Goal: Information Seeking & Learning: Learn about a topic

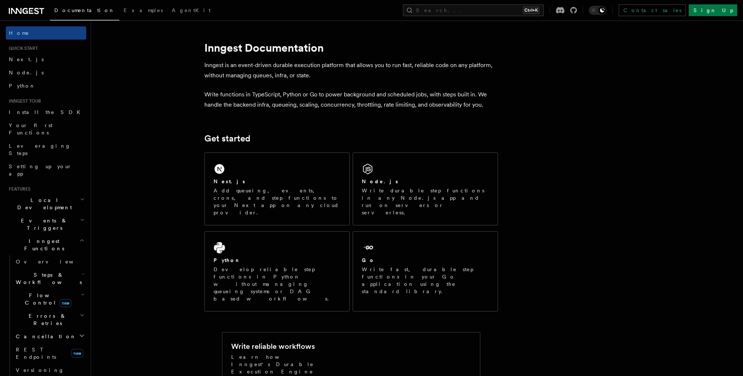
click at [20, 9] on icon at bounding box center [26, 11] width 35 height 9
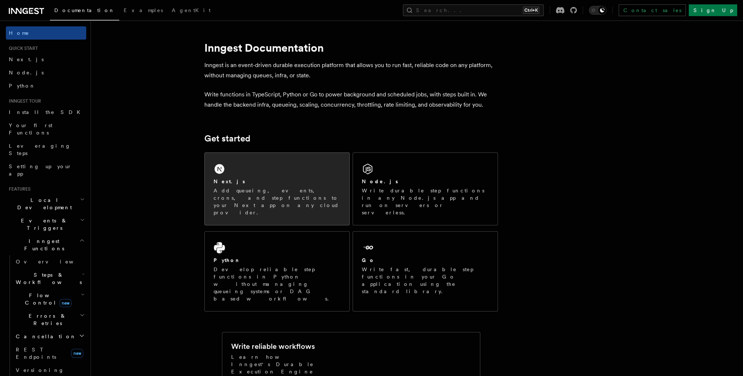
click at [299, 201] on p "Add queueing, events, crons, and step functions to your Next app on any cloud p…" at bounding box center [277, 201] width 127 height 29
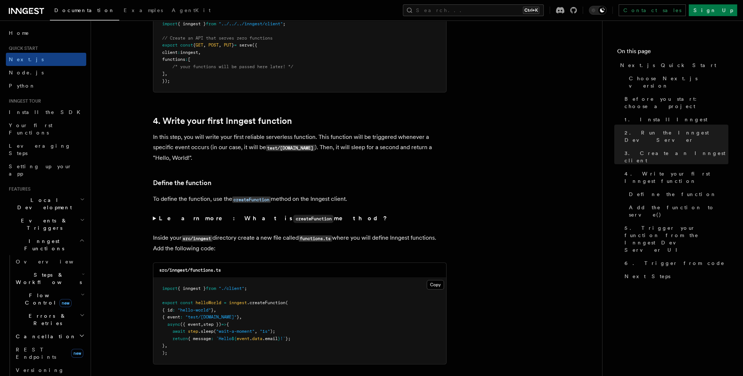
scroll to position [1174, 0]
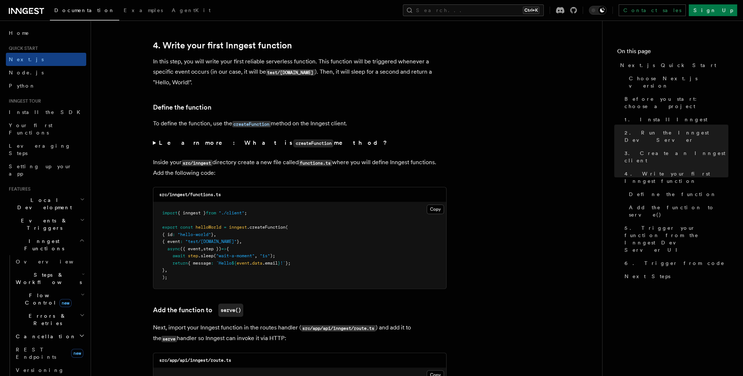
click at [21, 2] on div "Documentation Examples AgentKit Search... Ctrl+K Contact sales Sign Up" at bounding box center [371, 10] width 743 height 21
click at [21, 11] on icon at bounding box center [16, 11] width 11 height 6
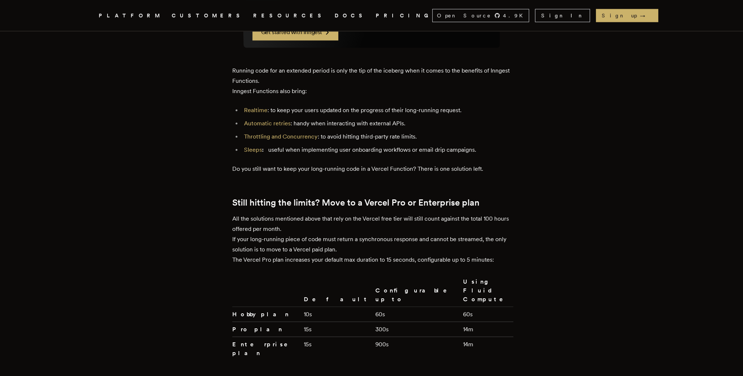
scroll to position [1541, 0]
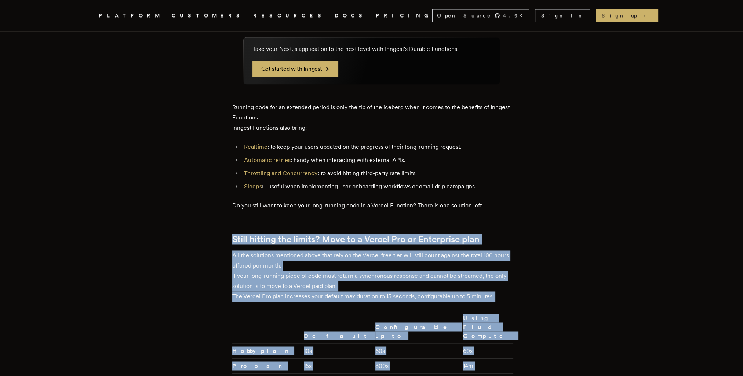
drag, startPoint x: 449, startPoint y: 310, endPoint x: 220, endPoint y: 171, distance: 267.5
copy div "Still hitting the limits? Move to a Vercel Pro or Enterprise plan All the solut…"
click at [308, 358] on td "15s" at bounding box center [337, 365] width 72 height 15
click at [303, 343] on td "10s" at bounding box center [337, 350] width 72 height 15
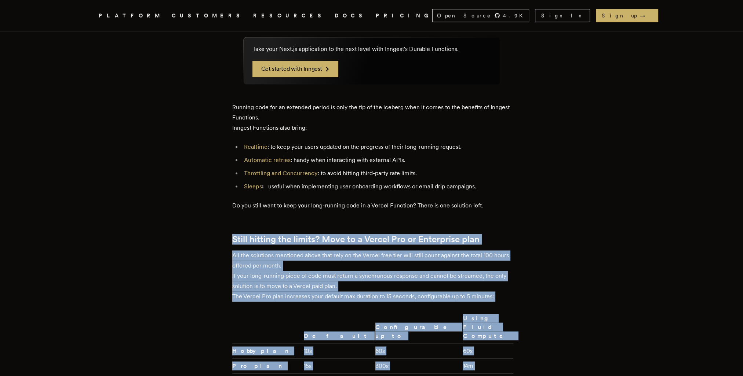
drag, startPoint x: 479, startPoint y: 306, endPoint x: 222, endPoint y: 175, distance: 288.6
drag, startPoint x: 222, startPoint y: 175, endPoint x: 188, endPoint y: 209, distance: 47.2
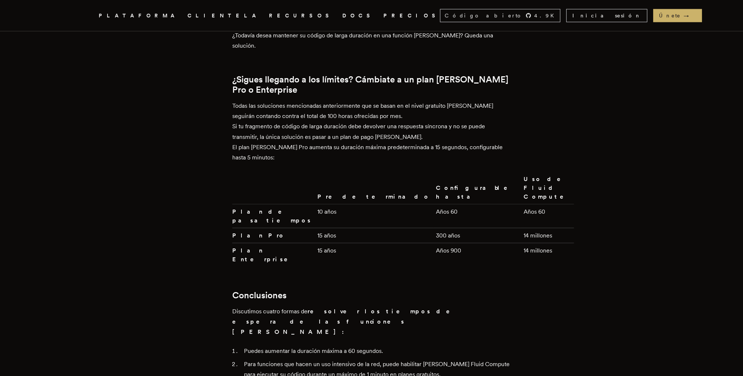
scroll to position [1724, 0]
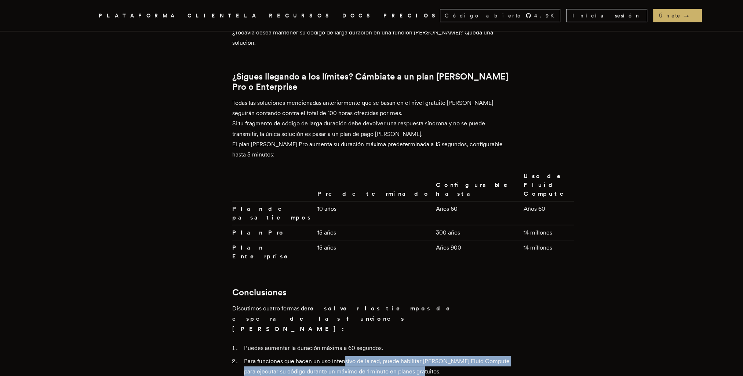
drag, startPoint x: 347, startPoint y: 246, endPoint x: 436, endPoint y: 257, distance: 89.1
click at [436, 356] on li "Para funciones que hacen un uso intensivo de la red, puede habilitar Vercel Flu…" at bounding box center [376, 366] width 269 height 21
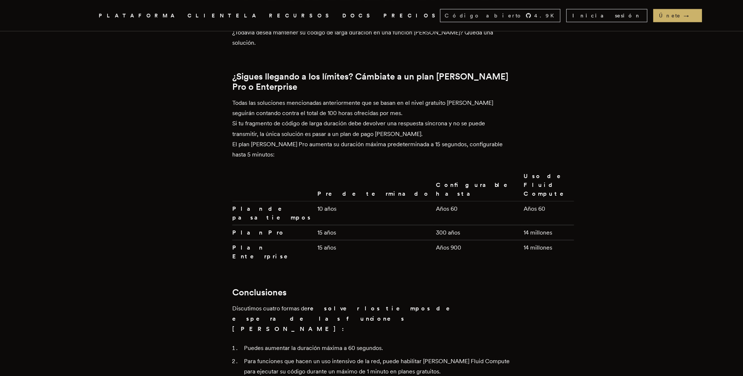
drag, startPoint x: 436, startPoint y: 257, endPoint x: 400, endPoint y: 276, distance: 40.7
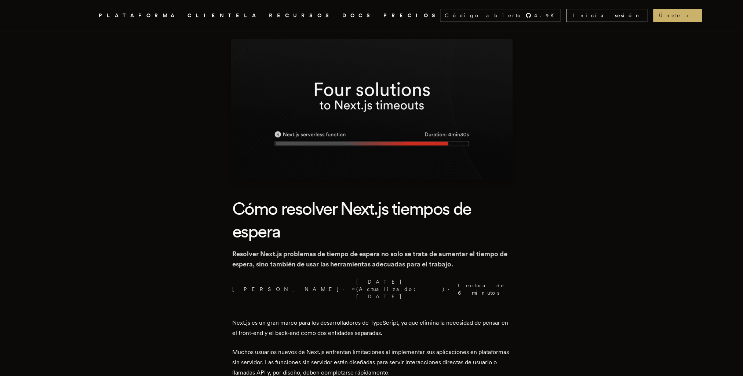
scroll to position [0, 0]
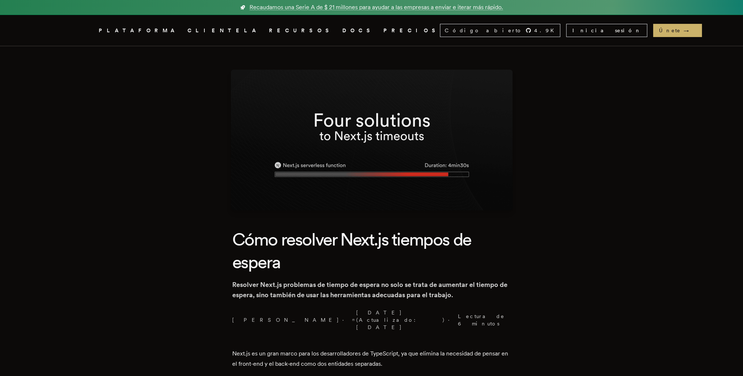
click at [383, 32] on link "PRECIOS" at bounding box center [411, 30] width 56 height 9
